Goal: Task Accomplishment & Management: Use online tool/utility

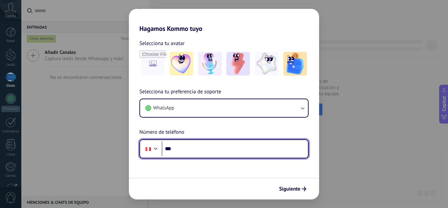
click at [192, 146] on input "***" at bounding box center [235, 148] width 146 height 15
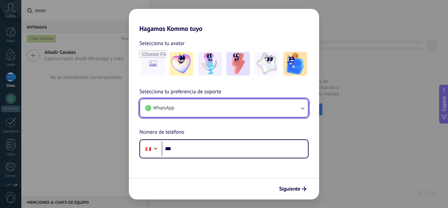
click at [281, 108] on button "WhatsApp" at bounding box center [224, 108] width 168 height 18
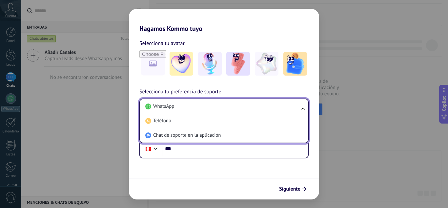
click at [281, 108] on li "WhatsApp" at bounding box center [223, 106] width 160 height 14
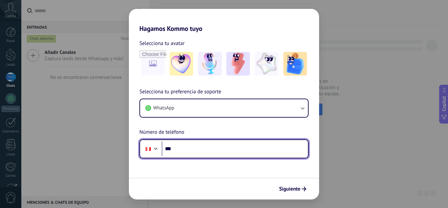
click at [203, 145] on input "***" at bounding box center [235, 148] width 146 height 15
type input "**********"
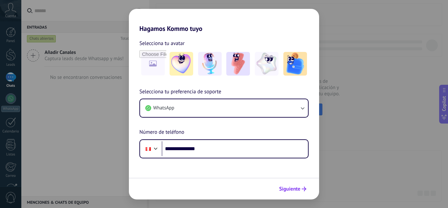
click at [295, 191] on span "Siguiente" at bounding box center [289, 188] width 21 height 5
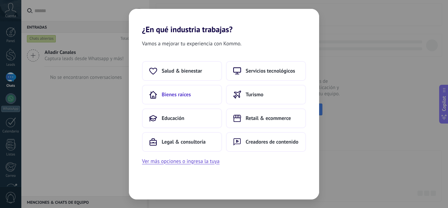
click at [201, 92] on button "Bienes raíces" at bounding box center [182, 95] width 80 height 20
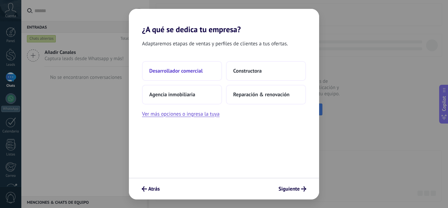
click at [196, 71] on span "Desarrollador comercial" at bounding box center [175, 71] width 53 height 7
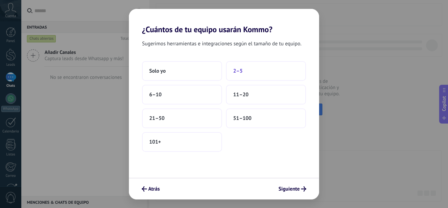
click at [249, 75] on button "2–5" at bounding box center [266, 71] width 80 height 20
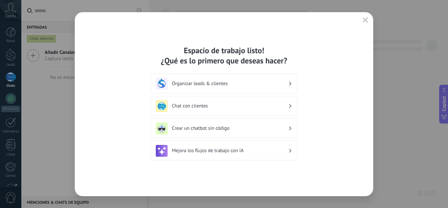
click at [255, 85] on h3 "Organizar leads & clientes" at bounding box center [230, 83] width 117 height 6
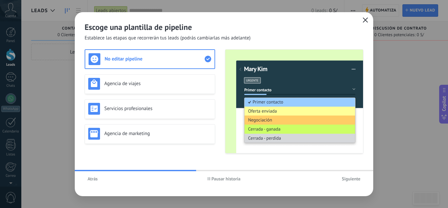
click at [365, 20] on use "button" at bounding box center [365, 19] width 5 height 5
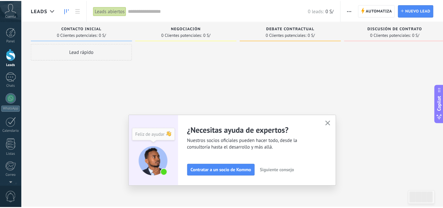
scroll to position [65, 0]
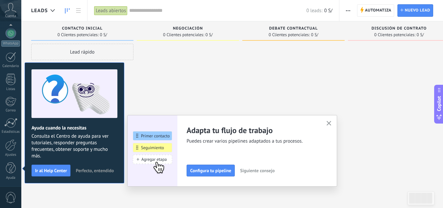
click at [332, 123] on use "button" at bounding box center [329, 123] width 5 height 5
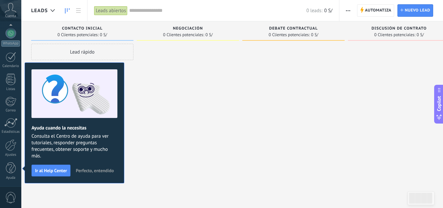
scroll to position [0, 0]
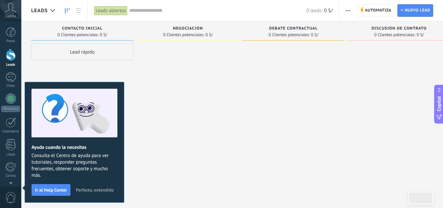
click at [8, 15] on span "Cuenta" at bounding box center [10, 16] width 11 height 4
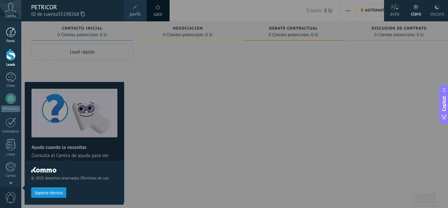
click at [11, 30] on div at bounding box center [11, 32] width 10 height 10
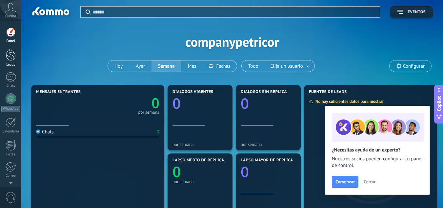
click at [13, 55] on div at bounding box center [11, 55] width 10 height 12
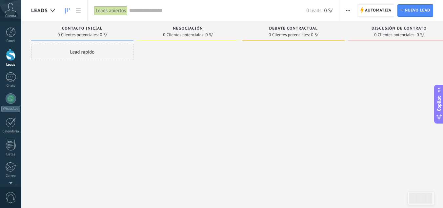
click at [349, 118] on div at bounding box center [399, 105] width 102 height 122
click at [11, 10] on icon at bounding box center [10, 8] width 11 height 10
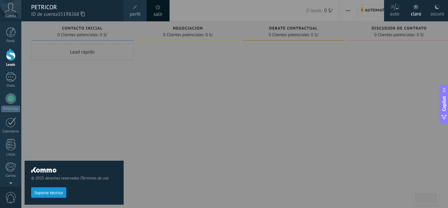
click at [11, 10] on icon at bounding box center [10, 8] width 11 height 10
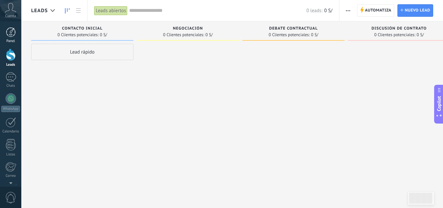
click at [17, 37] on link "Panel" at bounding box center [10, 35] width 21 height 16
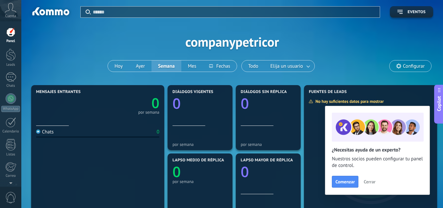
click at [354, 49] on div "Aplicar Eventos companypetricor [DATE] [DATE] Semana Mes Todo Elija un usuario …" at bounding box center [232, 41] width 402 height 83
click at [12, 11] on icon at bounding box center [10, 8] width 11 height 10
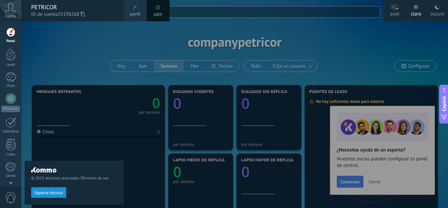
click at [135, 15] on span "perfil" at bounding box center [135, 14] width 11 height 7
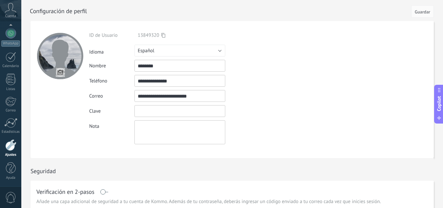
click at [164, 108] on input "textbox" at bounding box center [180, 111] width 91 height 12
click at [12, 2] on div "Cuenta" at bounding box center [10, 10] width 21 height 21
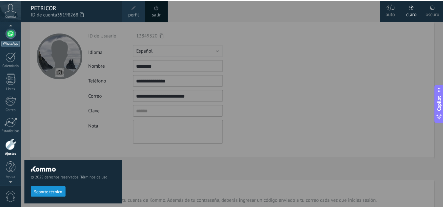
scroll to position [63, 0]
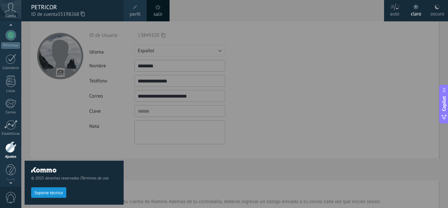
click at [273, 94] on div at bounding box center [245, 104] width 448 height 208
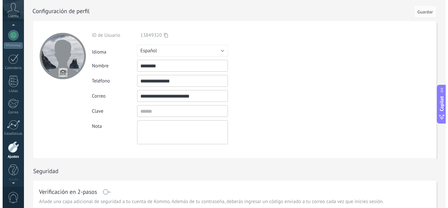
scroll to position [65, 0]
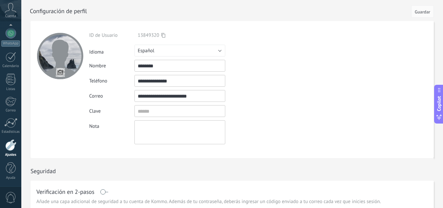
click at [7, 8] on icon at bounding box center [10, 8] width 11 height 10
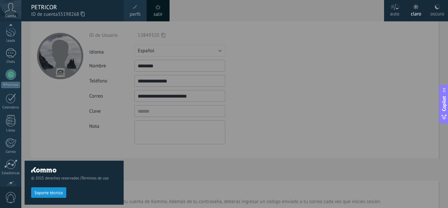
click at [13, 28] on div at bounding box center [10, 26] width 21 height 10
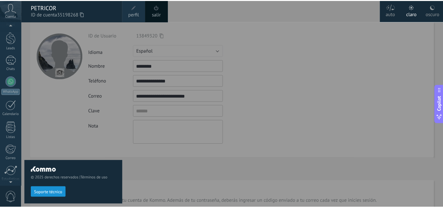
scroll to position [0, 0]
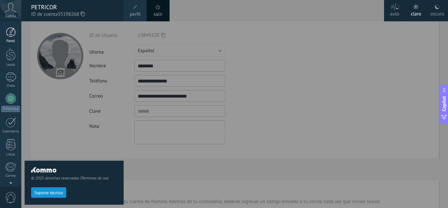
click at [11, 34] on div at bounding box center [11, 32] width 10 height 10
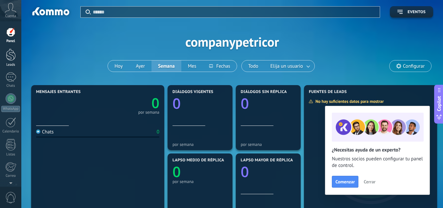
click at [14, 55] on div at bounding box center [11, 55] width 10 height 12
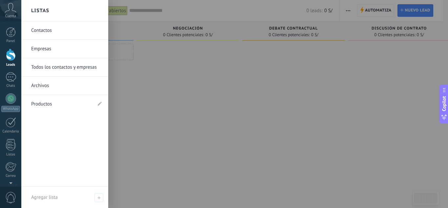
click at [73, 31] on link "Contactos" at bounding box center [66, 30] width 71 height 18
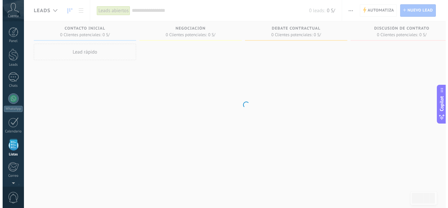
scroll to position [41, 0]
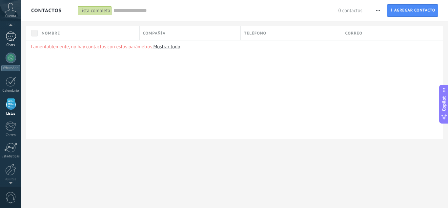
click at [16, 34] on div at bounding box center [11, 37] width 11 height 10
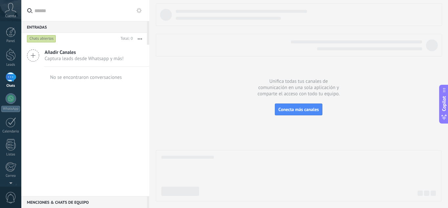
click at [81, 57] on span "Captura leads desde Whatsapp y más!" at bounding box center [84, 58] width 79 height 6
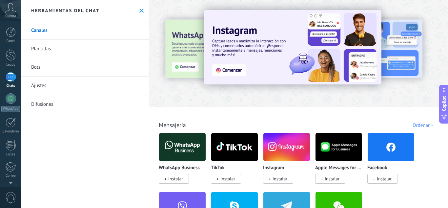
click at [406, 92] on div at bounding box center [298, 52] width 299 height 94
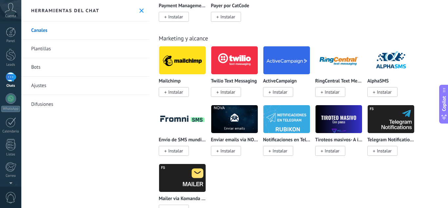
scroll to position [1273, 0]
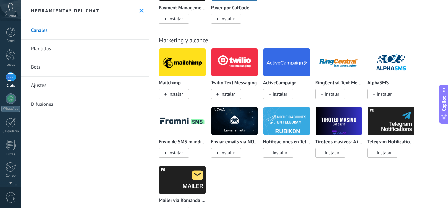
click at [139, 12] on button at bounding box center [142, 11] width 6 height 6
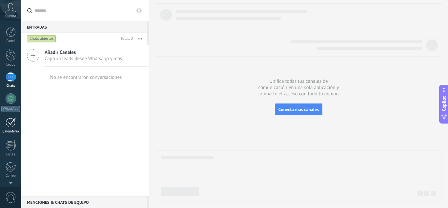
click at [14, 126] on div at bounding box center [11, 122] width 11 height 10
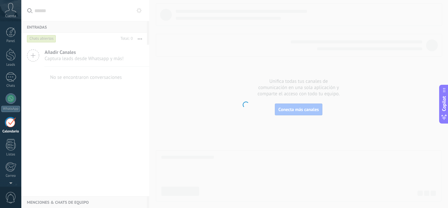
click at [14, 126] on div at bounding box center [11, 122] width 11 height 10
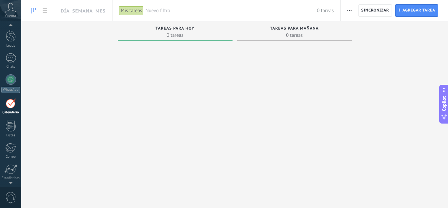
scroll to position [19, 0]
click at [14, 10] on icon at bounding box center [10, 8] width 11 height 10
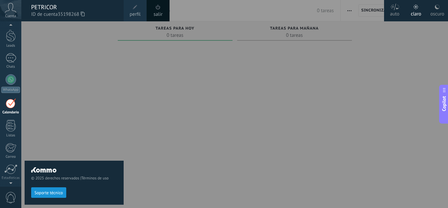
click at [383, 100] on div at bounding box center [245, 104] width 448 height 208
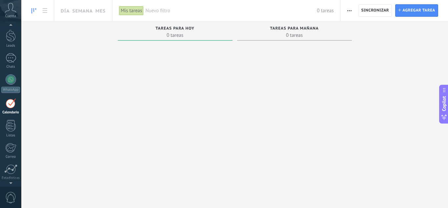
click at [287, 78] on div at bounding box center [294, 117] width 115 height 148
